Goal: Feedback & Contribution: Submit feedback/report problem

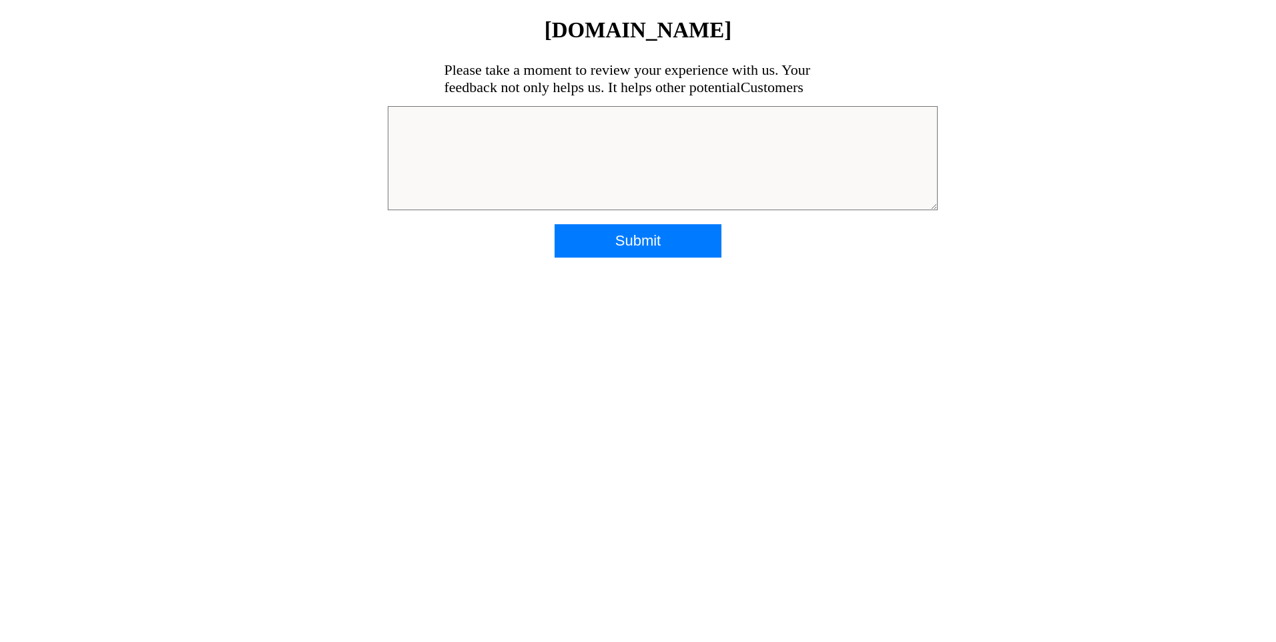
click at [589, 125] on textarea at bounding box center [663, 158] width 550 height 104
click at [617, 151] on textarea at bounding box center [663, 158] width 550 height 104
click at [620, 145] on textarea at bounding box center [663, 158] width 550 height 104
type textarea "t"
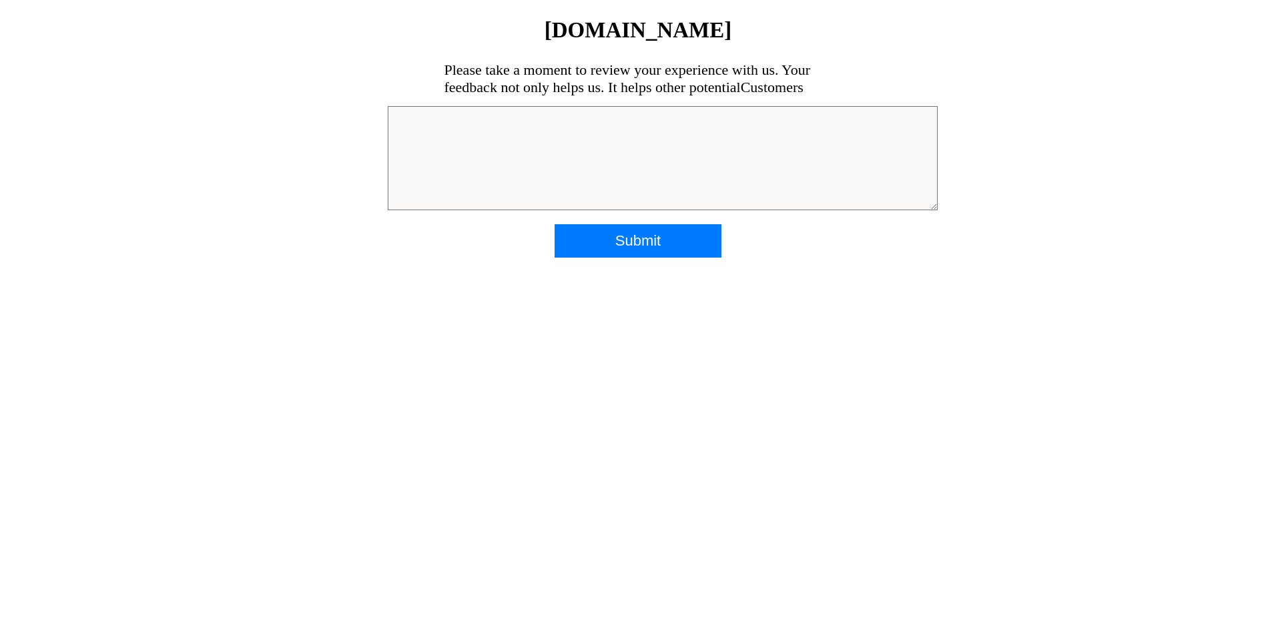
type textarea "T"
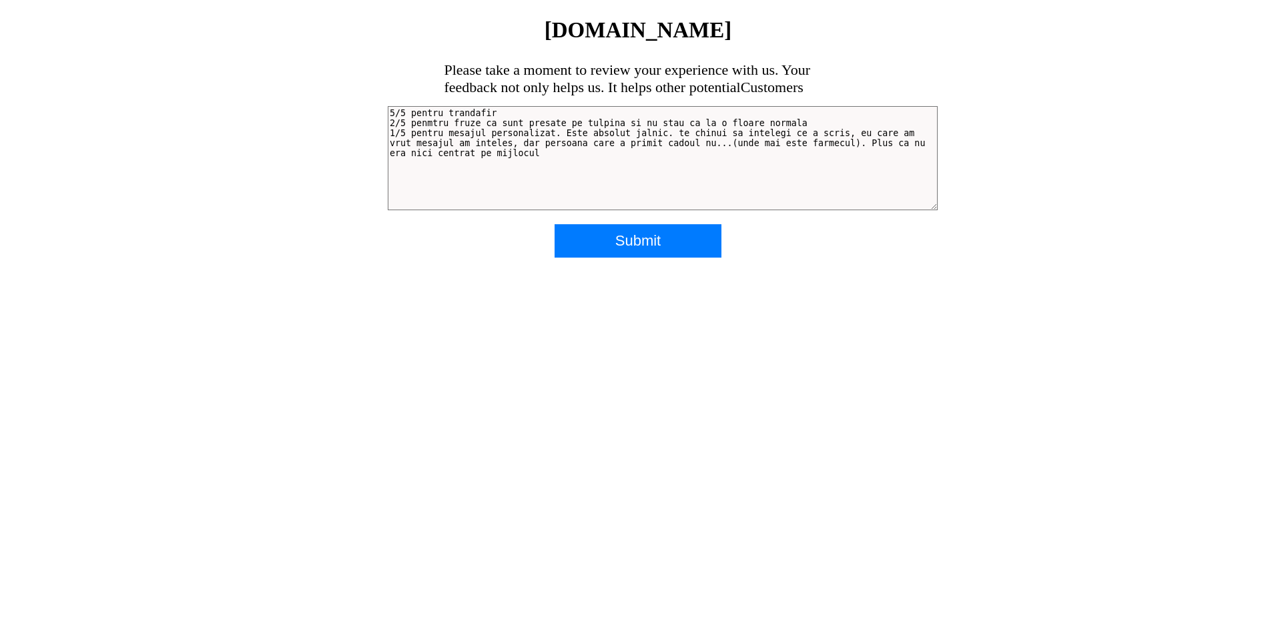
click at [605, 154] on textarea "5/5 pentru trandafir 2/5 penmtru fruze ca sunt presate pe tulpina si nu stau ca…" at bounding box center [663, 158] width 550 height 104
click at [495, 113] on textarea "5/5 pentru trandafir 2/5 penmtru fruze ca sunt presate pe tulpina si nu stau ca…" at bounding box center [663, 158] width 550 height 104
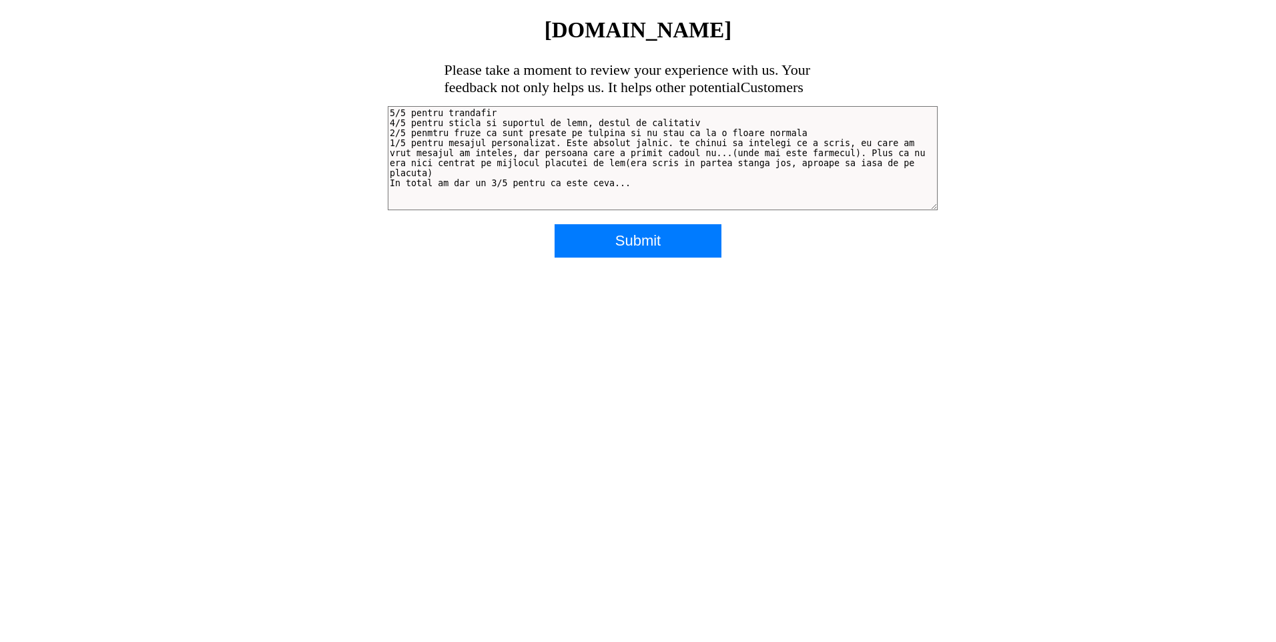
click at [390, 113] on textarea "5/5 pentru trandafir 4/5 pentru sticla si suportul de lemn, destul de calitativ…" at bounding box center [663, 158] width 550 height 104
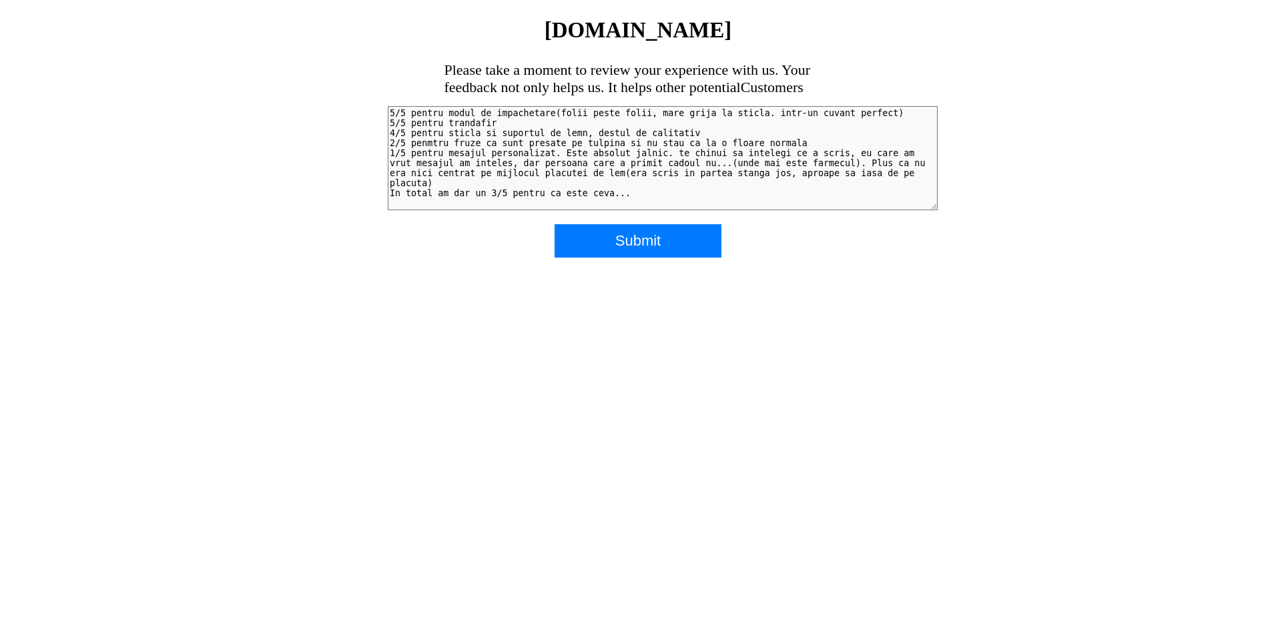
click at [549, 113] on textarea "5/5 pentru modul de impachetare(folii peste folii, mare grija la sticla. intr-u…" at bounding box center [663, 158] width 550 height 104
click at [553, 111] on textarea "5/5 pentru modul de impachetare(folii peste folii, mare grija la sticla. intr-u…" at bounding box center [663, 158] width 550 height 104
click at [546, 113] on textarea "5/5 pentru modul de impachetare.olii peste folii, mare grija la sticla. intr-un…" at bounding box center [663, 158] width 550 height 104
click at [866, 114] on textarea "5/5 pentru modul de impachetare. Folii peste folii, mare grija la sticla. intr-…" at bounding box center [663, 158] width 550 height 104
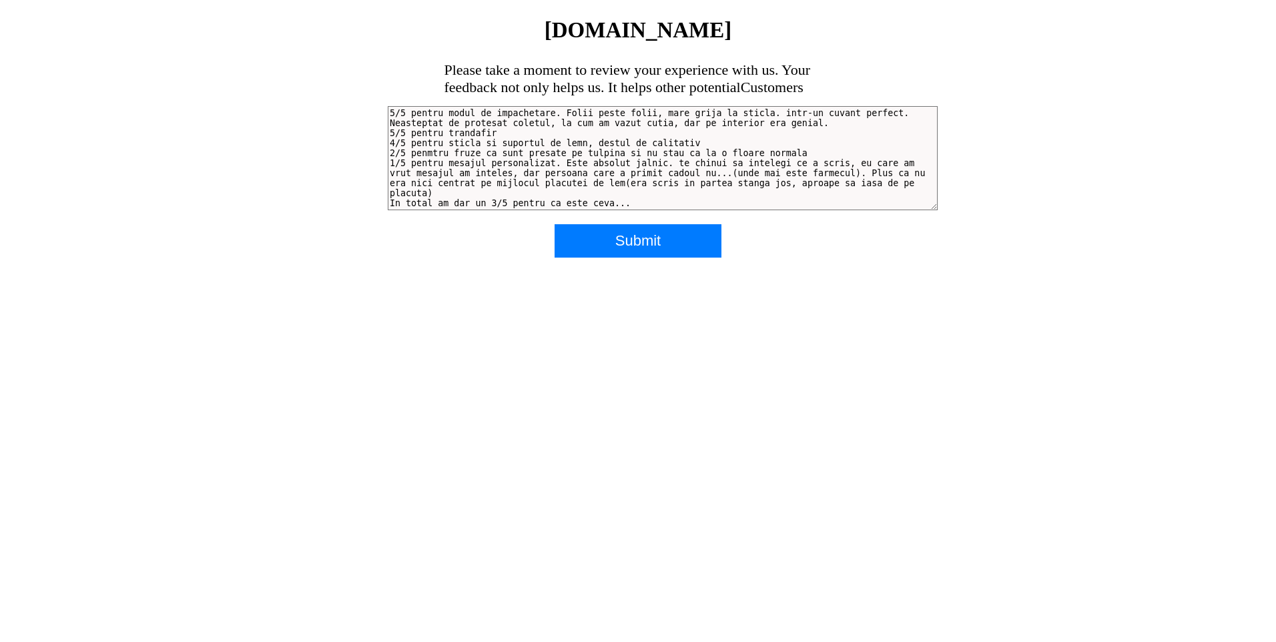
click at [518, 130] on textarea "5/5 pentru modul de impachetare. Folii peste folii, mare grija la sticla. intr-…" at bounding box center [663, 158] width 550 height 104
click at [682, 144] on textarea "5/5 pentru modul de impachetare. Folii peste folii, mare grija la sticla. intr-…" at bounding box center [663, 158] width 550 height 104
click at [795, 126] on textarea "5/5 pentru modul de impachetare. Folii peste folii, mare grija la sticla. intr-…" at bounding box center [663, 158] width 550 height 104
click at [537, 132] on textarea "5/5 pentru modul de impachetare. Folii peste folii, mare grija la sticla. intr-…" at bounding box center [663, 158] width 550 height 104
click at [693, 141] on textarea "5/5 pentru modul de impachetare. Folii peste folii, mare grija la sticla. intr-…" at bounding box center [663, 158] width 550 height 104
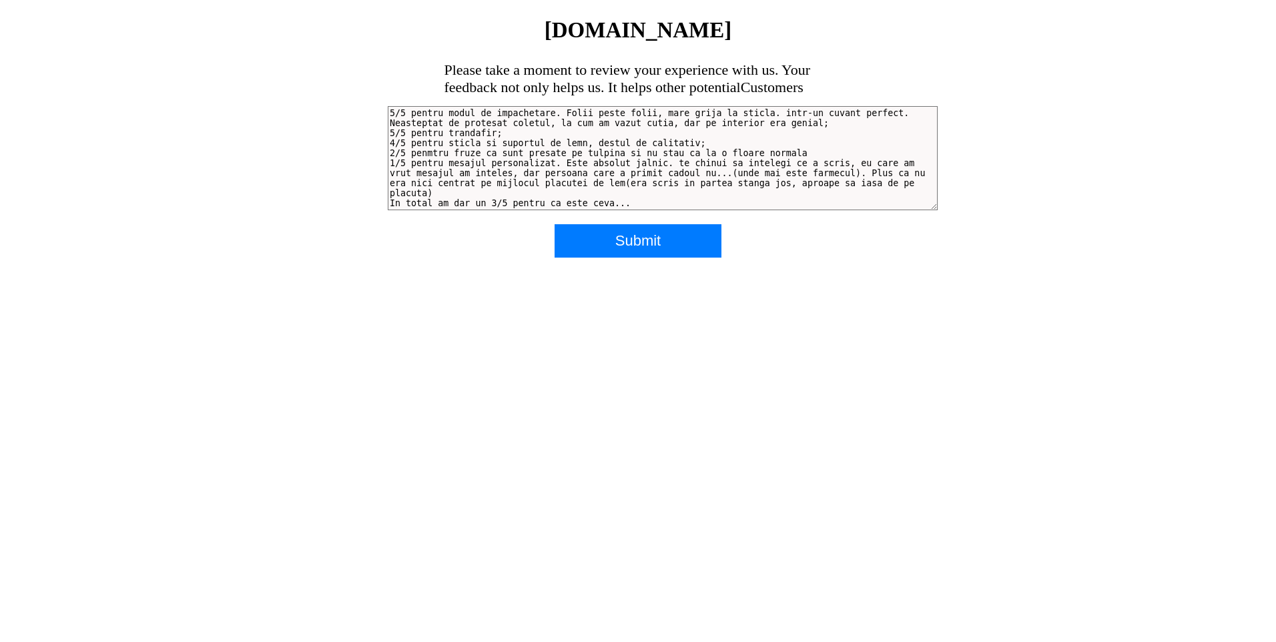
click at [782, 151] on textarea "5/5 pentru modul de impachetare. Folii peste folii, mare grija la sticla. intr-…" at bounding box center [663, 158] width 550 height 104
click at [445, 195] on textarea "5/5 pentru modul de impachetare. Folii peste folii, mare grija la sticla. intr-…" at bounding box center [663, 158] width 550 height 104
click at [414, 165] on textarea "5/5 pentru modul de impachetare. Folii peste folii, mare grija la sticla. intr-…" at bounding box center [663, 158] width 550 height 104
click at [414, 157] on textarea "5/5 pentru modul de impachetare. Folii peste folii, mare grija la sticla. intr-…" at bounding box center [663, 158] width 550 height 104
click at [412, 145] on textarea "5/5 pentru modul de impachetare. Folii peste folii, mare grija la sticla. intr-…" at bounding box center [663, 158] width 550 height 104
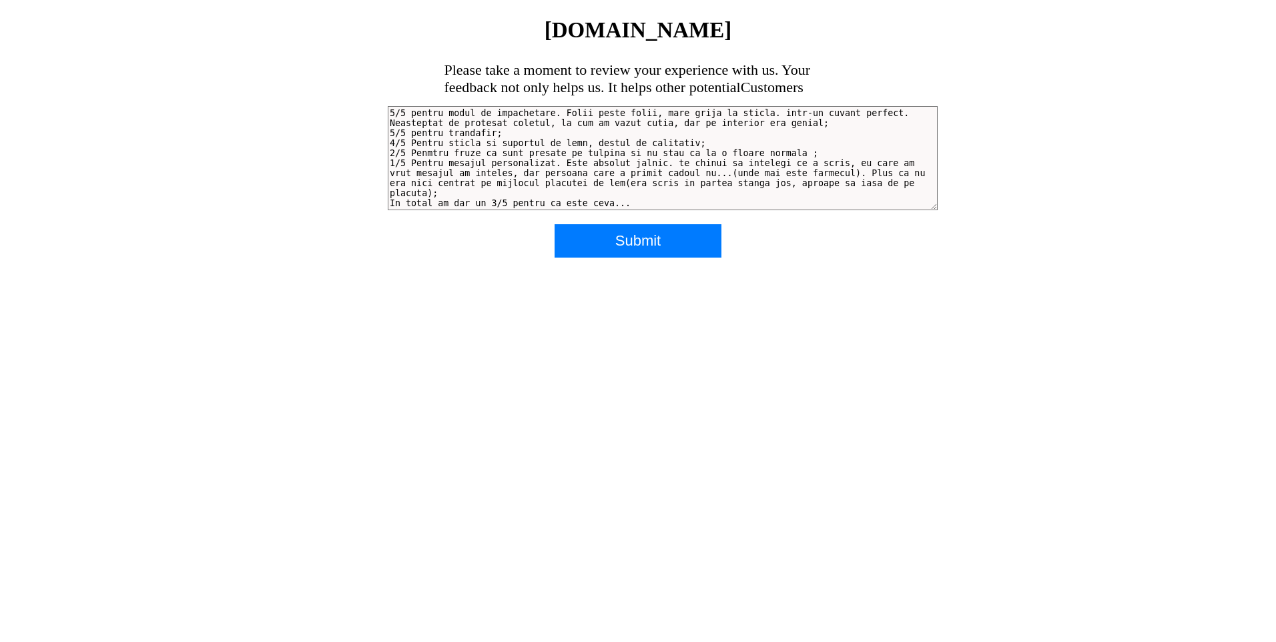
click at [412, 145] on textarea "5/5 pentru modul de impachetare. Folii peste folii, mare grija la sticla. intr-…" at bounding box center [663, 158] width 550 height 104
click at [414, 133] on textarea "5/5 pentru modul de impachetare. Folii peste folii, mare grija la sticla. intr-…" at bounding box center [663, 158] width 550 height 104
click at [414, 116] on textarea "5/5 pentru modul de impachetare. Folii peste folii, mare grija la sticla. intr-…" at bounding box center [663, 158] width 550 height 104
click at [657, 163] on textarea "5/5 Pentru modul de impachetare. Folii peste folii, mare grija la sticla. intr-…" at bounding box center [663, 158] width 550 height 104
type textarea "5/5 Pentru modul de impachetare. Folii peste folii, mare grija la sticla. intr-…"
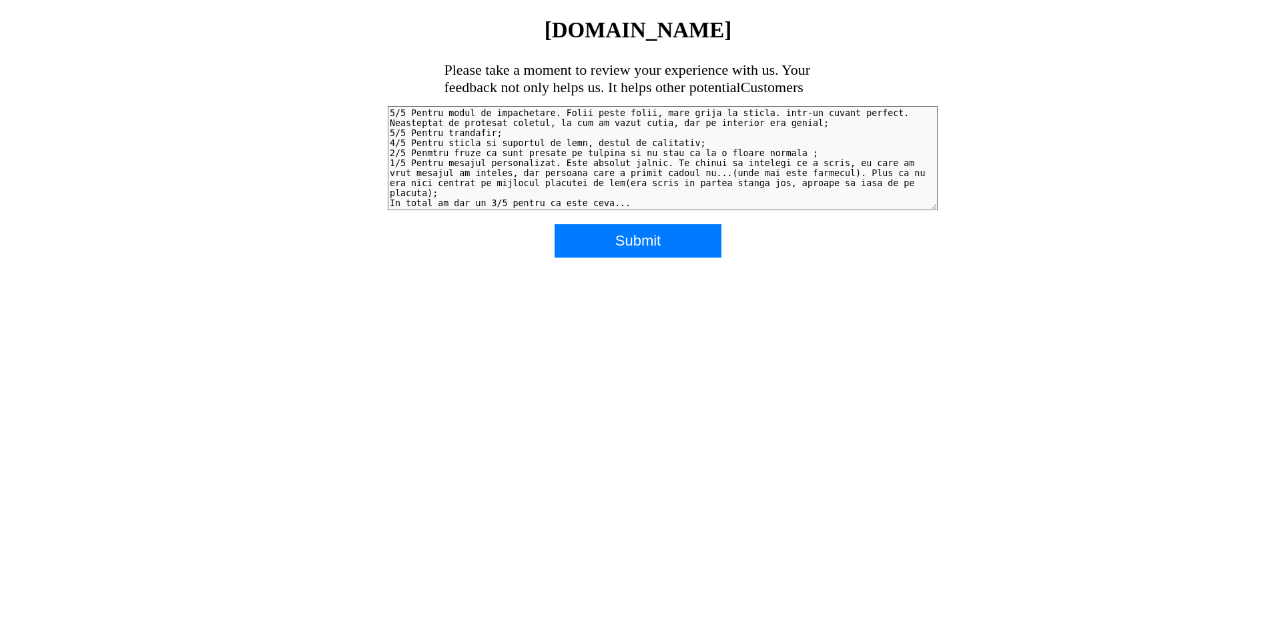
click at [645, 239] on input "Submit" at bounding box center [638, 240] width 167 height 33
